Goal: Check status: Check status

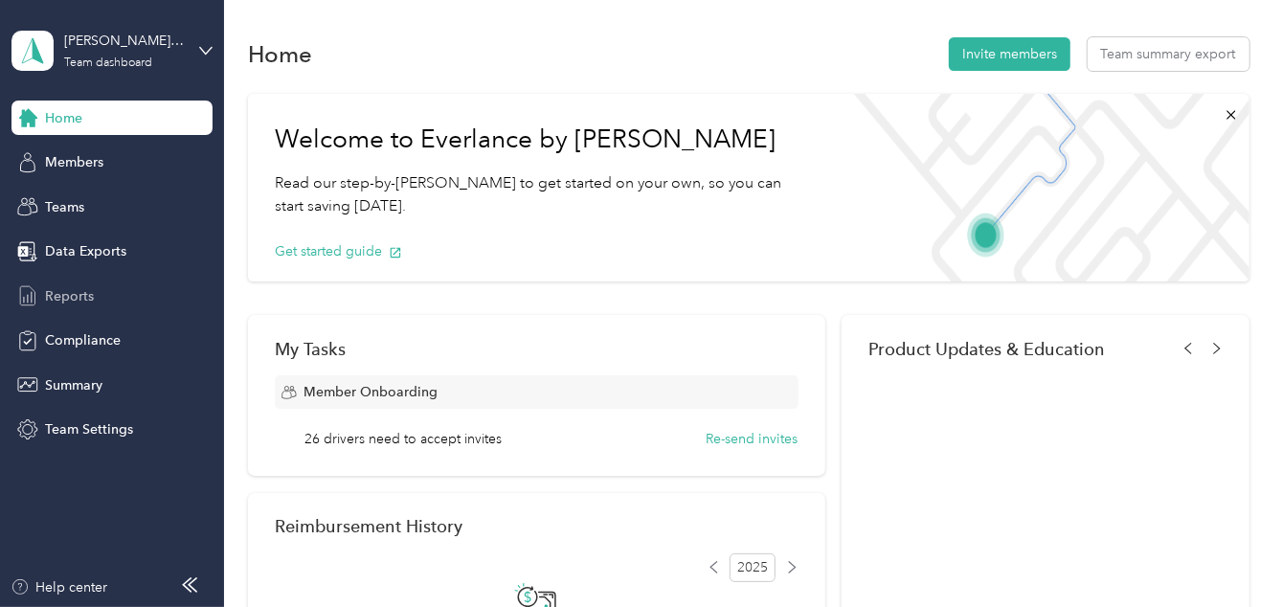
click at [80, 294] on span "Reports" at bounding box center [69, 296] width 49 height 20
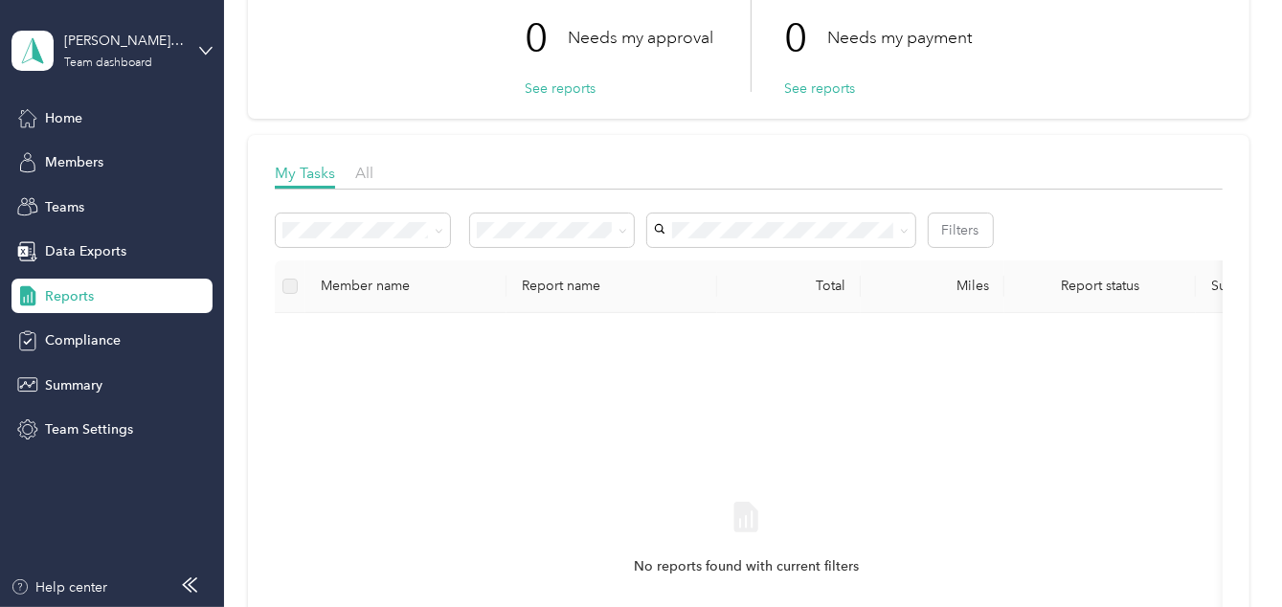
scroll to position [191, 0]
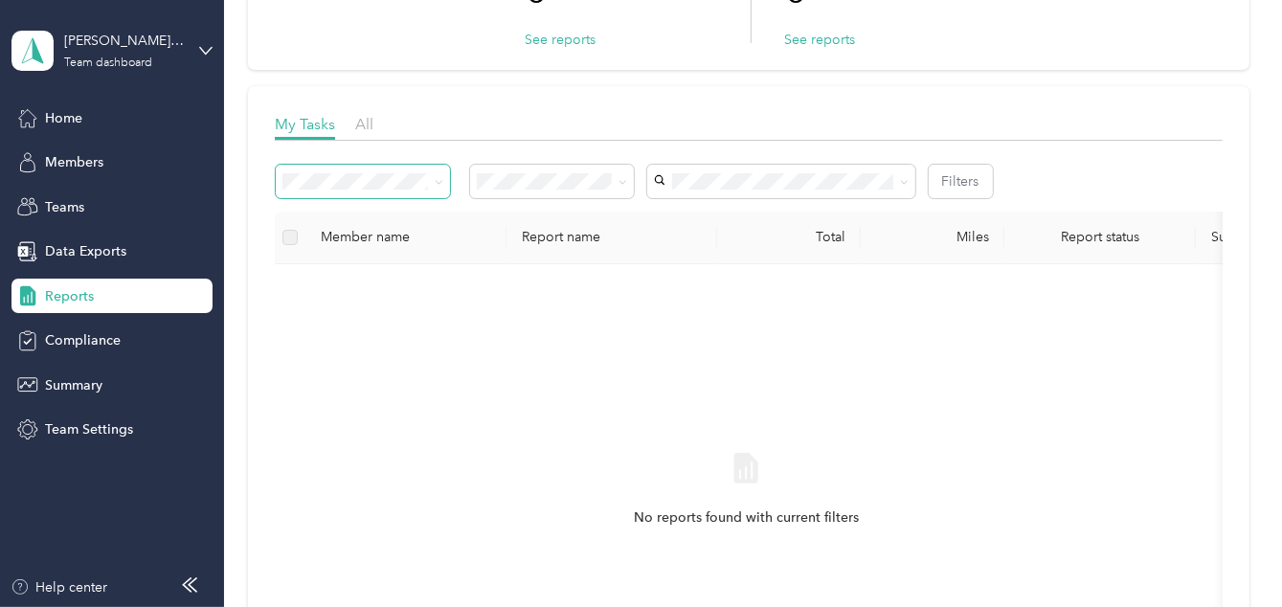
click at [443, 182] on span at bounding box center [363, 182] width 174 height 34
click at [438, 179] on icon at bounding box center [439, 182] width 9 height 9
click at [619, 98] on div "My Tasks All Filters Member name Report name Total Miles Report status Submitte…" at bounding box center [748, 432] width 1001 height 692
click at [90, 326] on div "Compliance" at bounding box center [111, 341] width 201 height 34
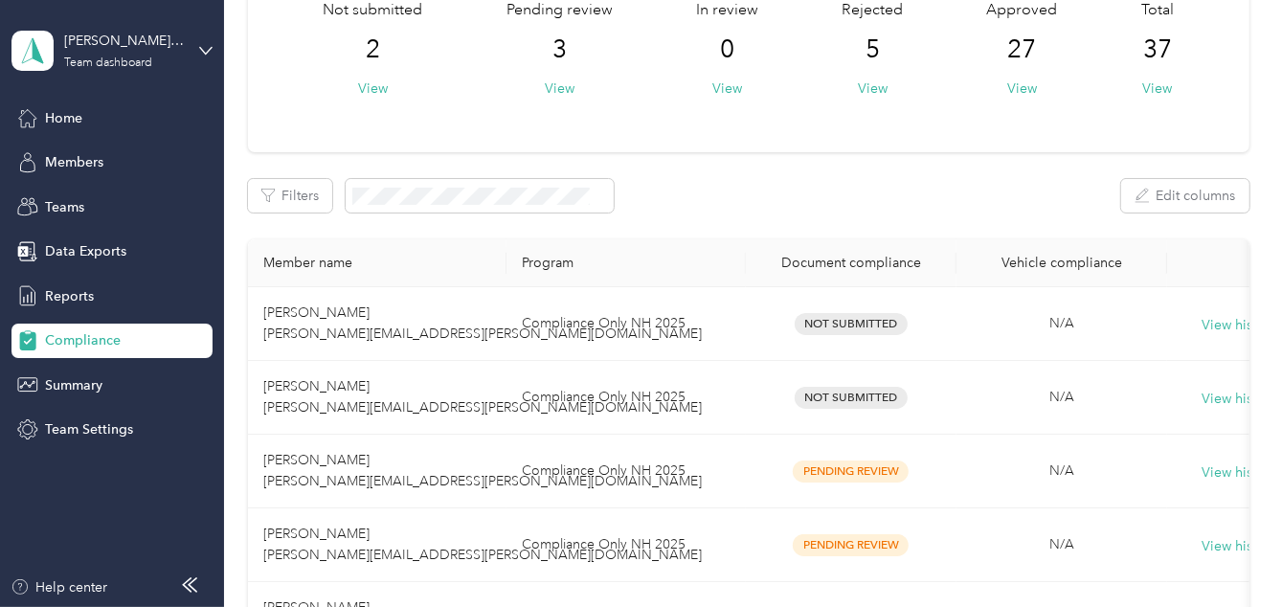
scroll to position [191, 0]
